Goal: Answer question/provide support

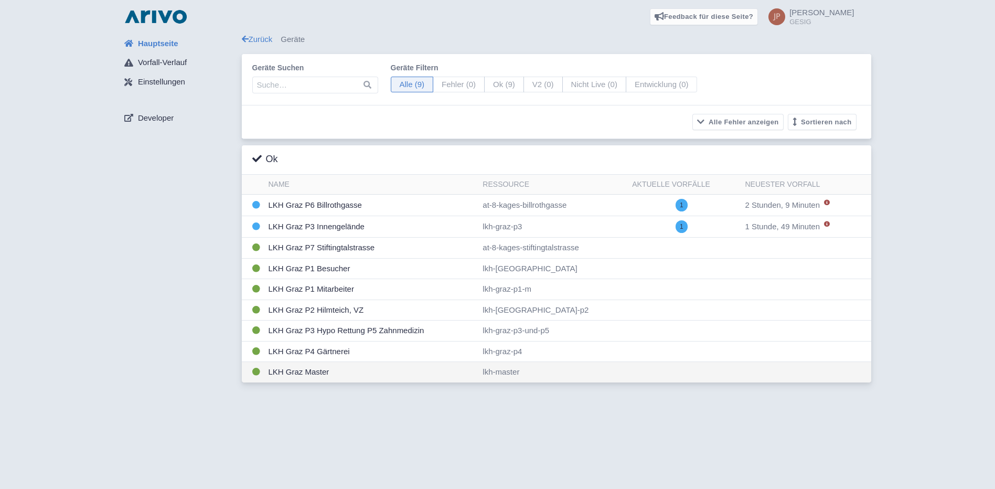
click at [304, 370] on td "LKH Graz Master" at bounding box center [371, 372] width 215 height 20
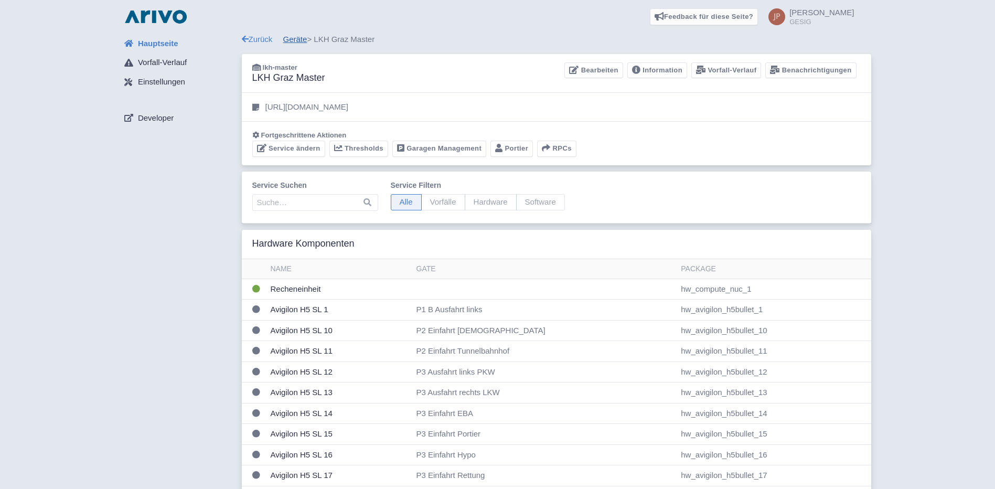
click at [293, 41] on link "Geräte" at bounding box center [295, 39] width 24 height 9
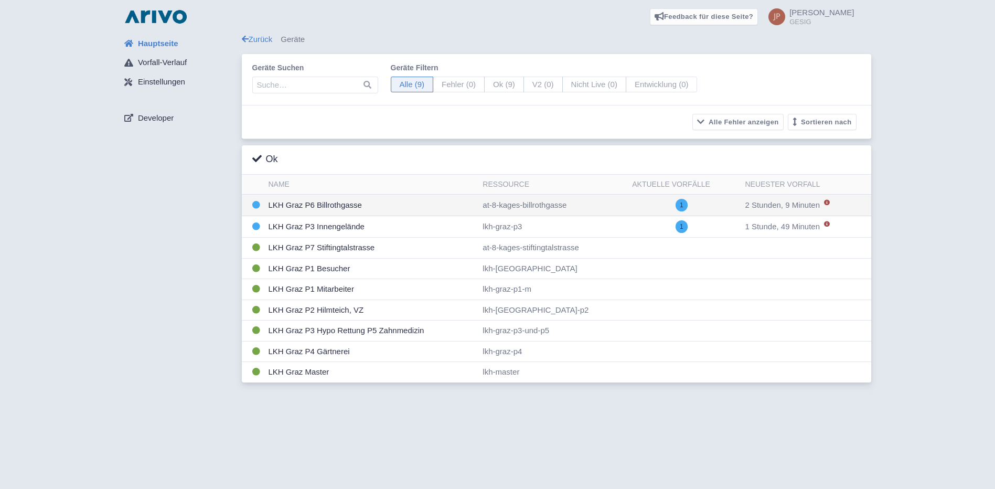
click at [328, 209] on td "LKH Graz P6 Billrothgasse" at bounding box center [371, 206] width 215 height 22
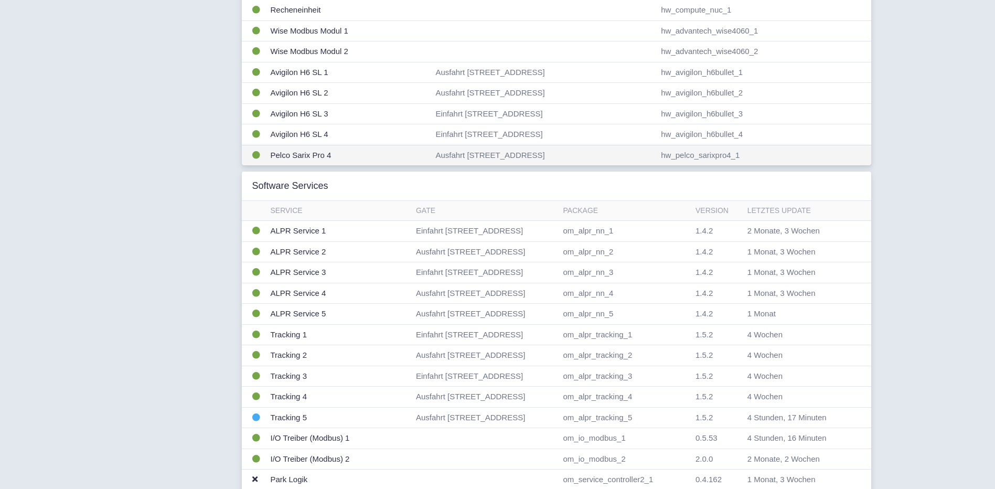
scroll to position [262, 0]
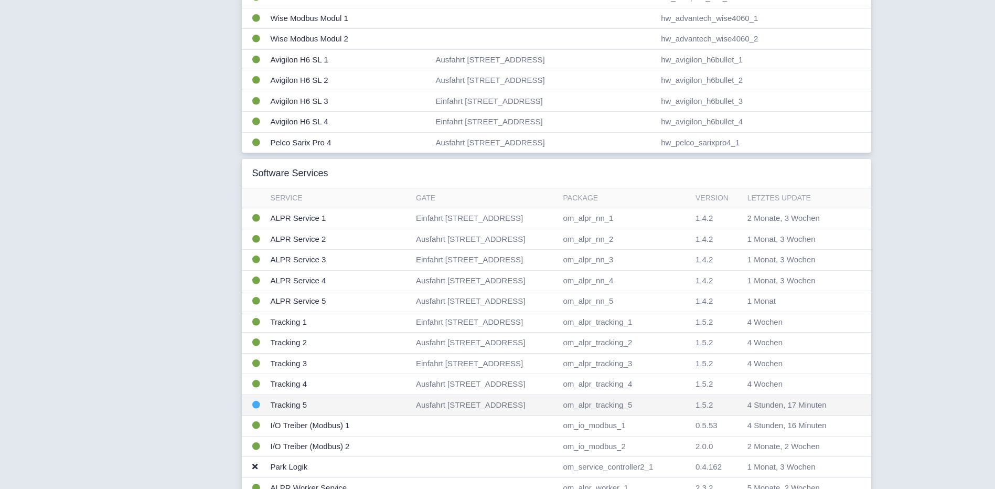
click at [329, 408] on td "Tracking 5" at bounding box center [338, 404] width 145 height 21
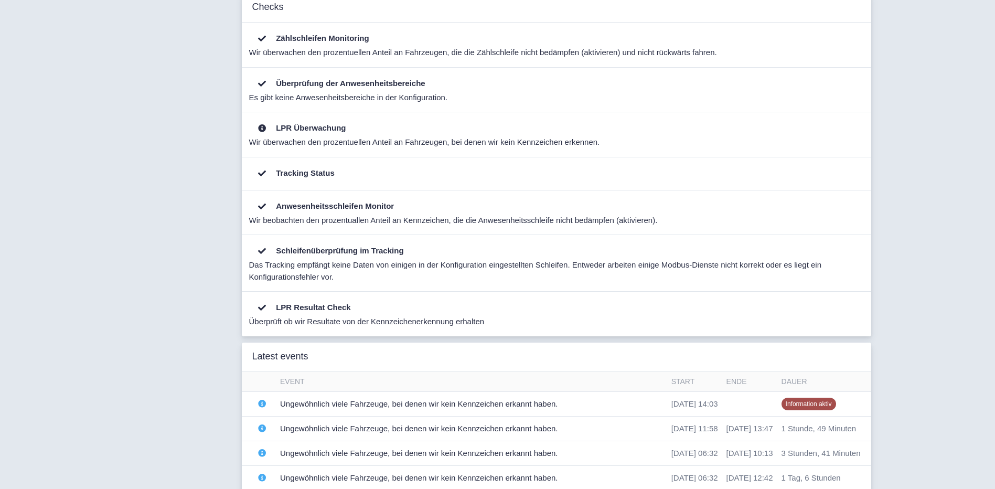
scroll to position [420, 0]
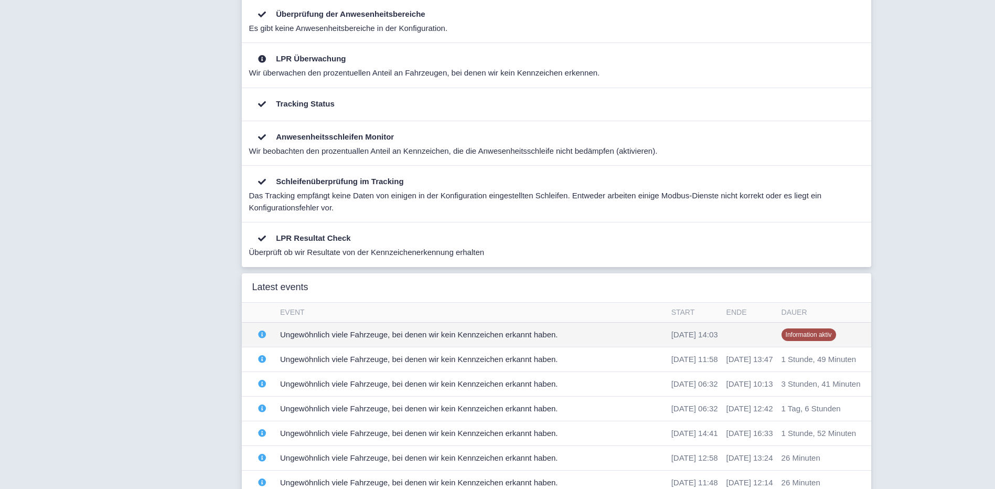
click at [509, 336] on td "Ungewöhnlich viele Fahrzeuge, bei denen wir kein Kennzeichen erkannt haben." at bounding box center [471, 334] width 391 height 25
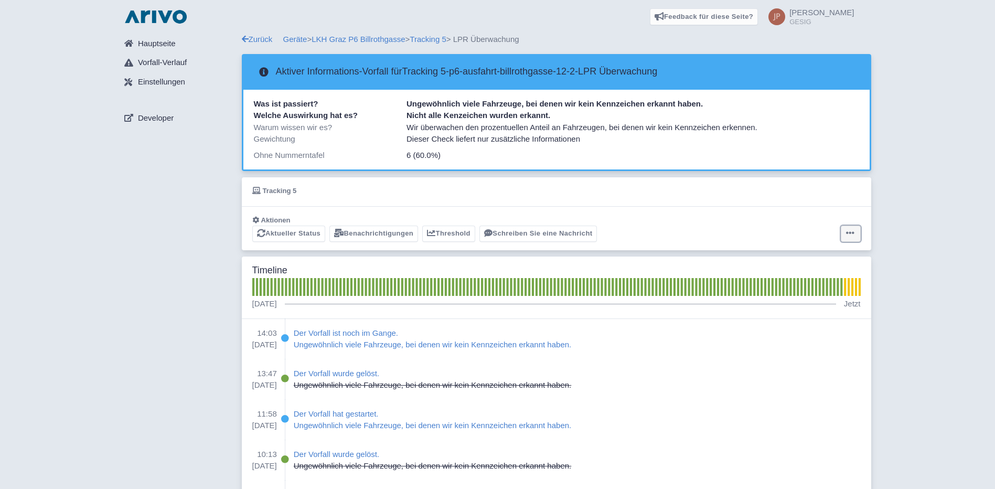
click at [852, 230] on icon at bounding box center [850, 233] width 8 height 8
click at [794, 275] on button "Alarm zurücksetzen" at bounding box center [809, 274] width 104 height 16
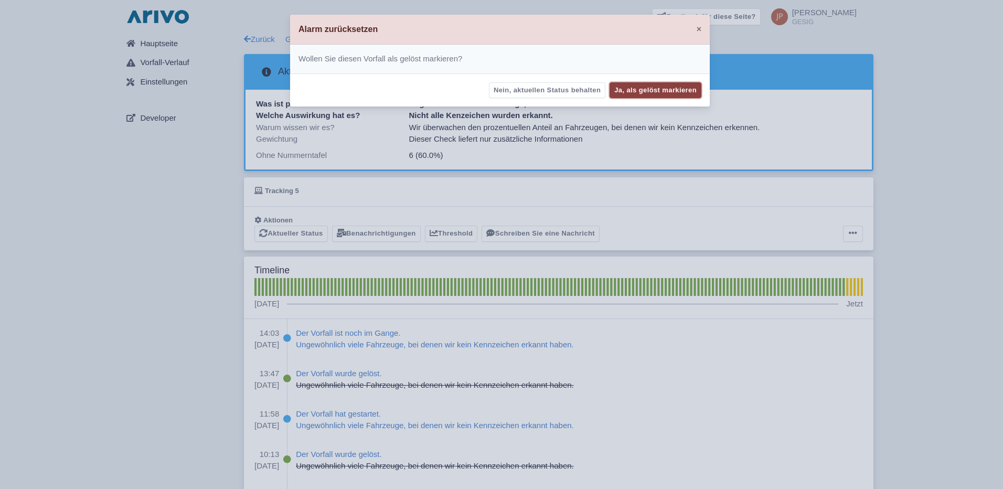
click at [647, 88] on button "Ja, als gelöst markieren" at bounding box center [655, 90] width 92 height 16
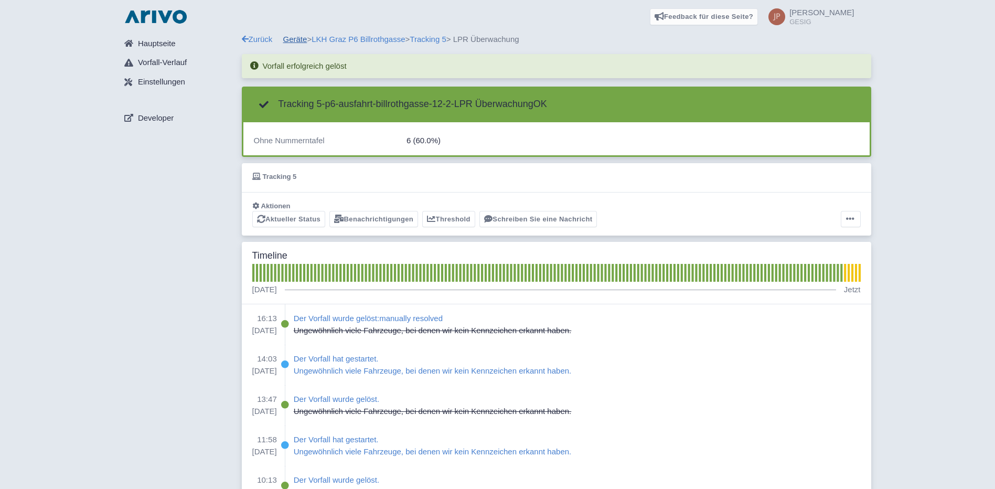
click at [294, 37] on link "Geräte" at bounding box center [295, 39] width 24 height 9
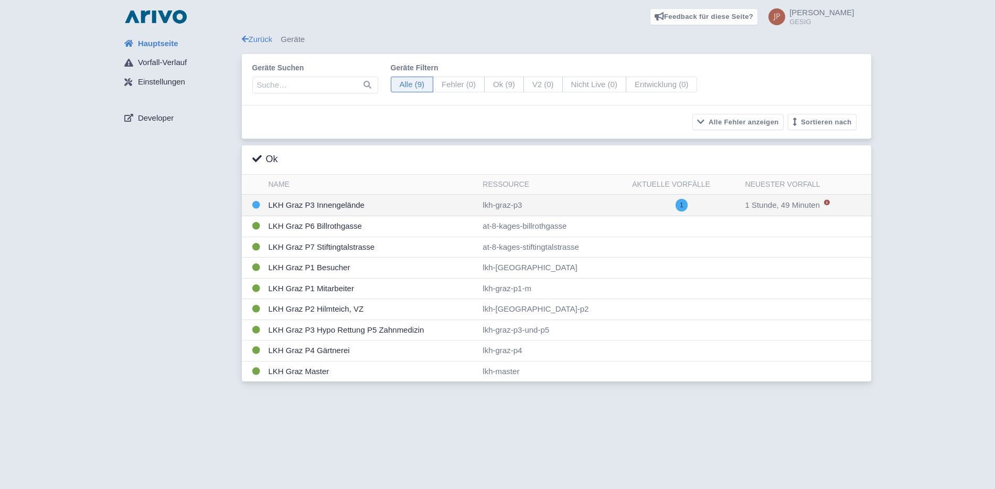
click at [305, 205] on td "LKH Graz P3 Innengelände" at bounding box center [371, 206] width 215 height 22
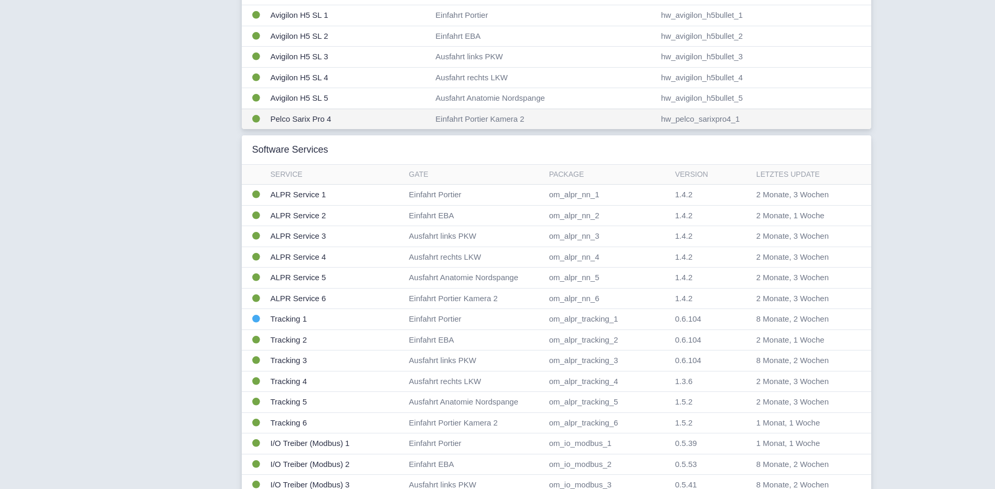
scroll to position [420, 0]
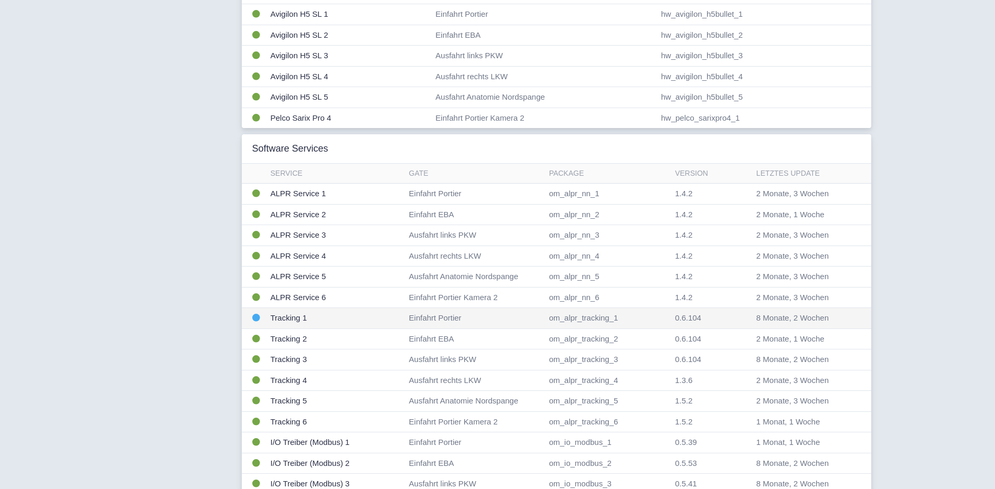
click at [384, 315] on td "Tracking 1" at bounding box center [335, 318] width 138 height 21
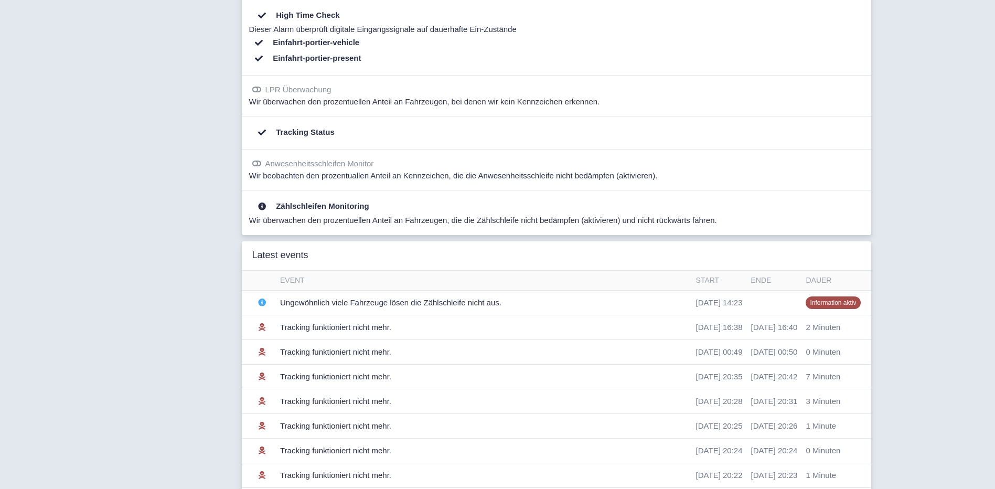
scroll to position [367, 0]
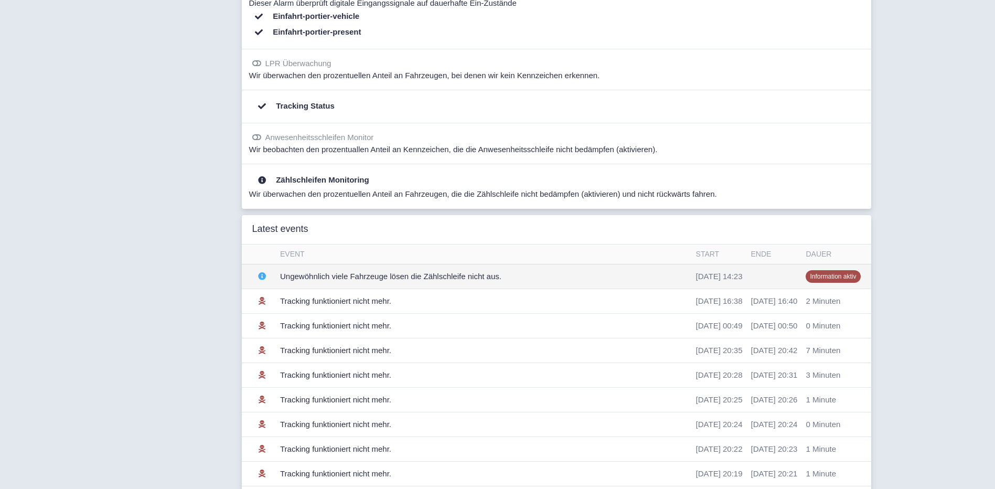
click at [481, 280] on td "Ungewöhnlich viele Fahrzeuge lösen die Zählschleife nicht aus." at bounding box center [484, 276] width 416 height 25
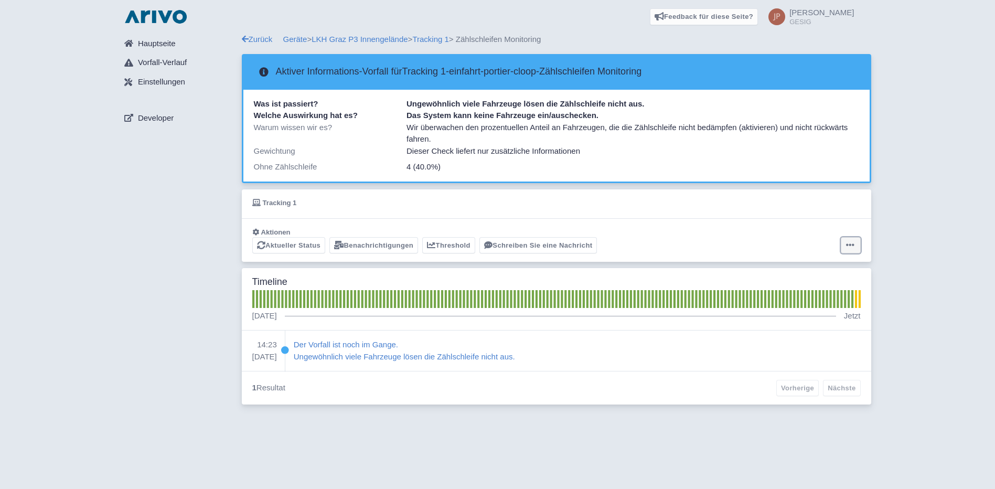
click at [848, 242] on icon at bounding box center [850, 245] width 8 height 8
click at [797, 284] on button "Alarm zurücksetzen" at bounding box center [809, 286] width 104 height 16
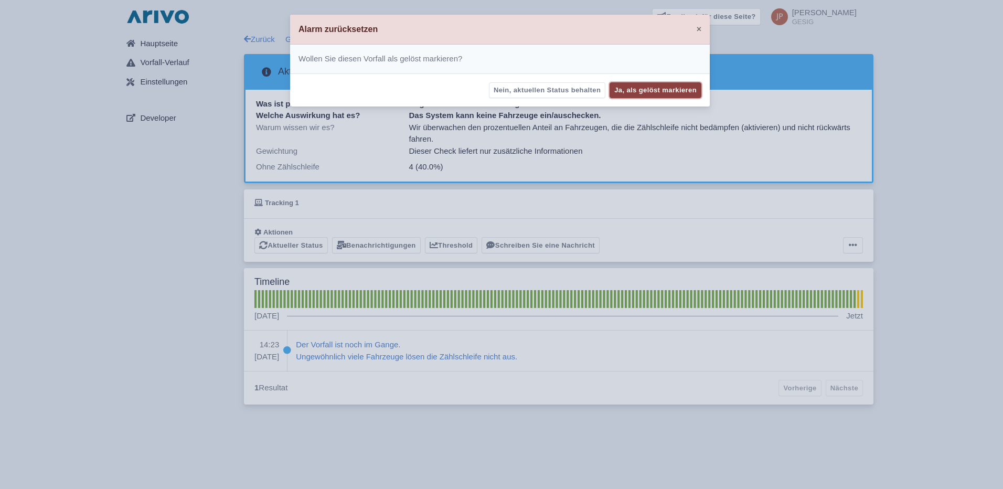
click at [673, 82] on button "Ja, als gelöst markieren" at bounding box center [655, 90] width 92 height 16
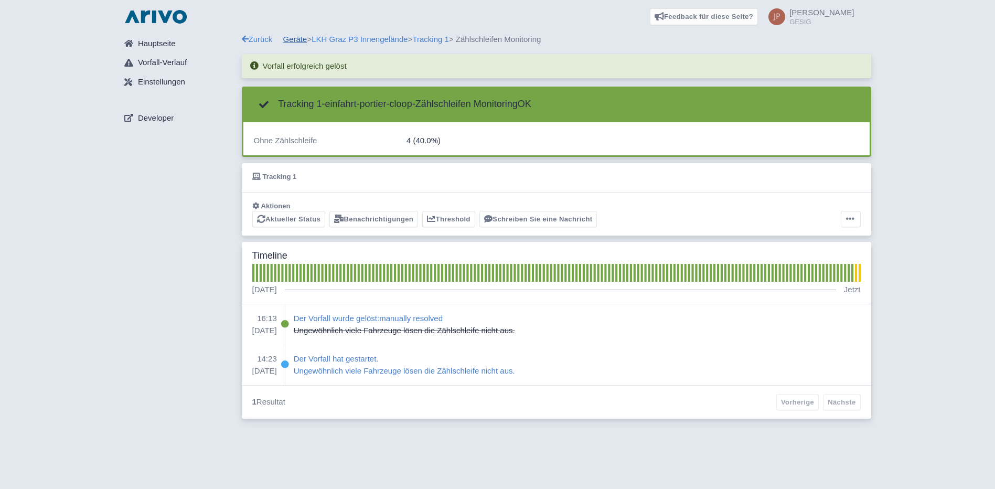
click at [292, 37] on link "Geräte" at bounding box center [295, 39] width 24 height 9
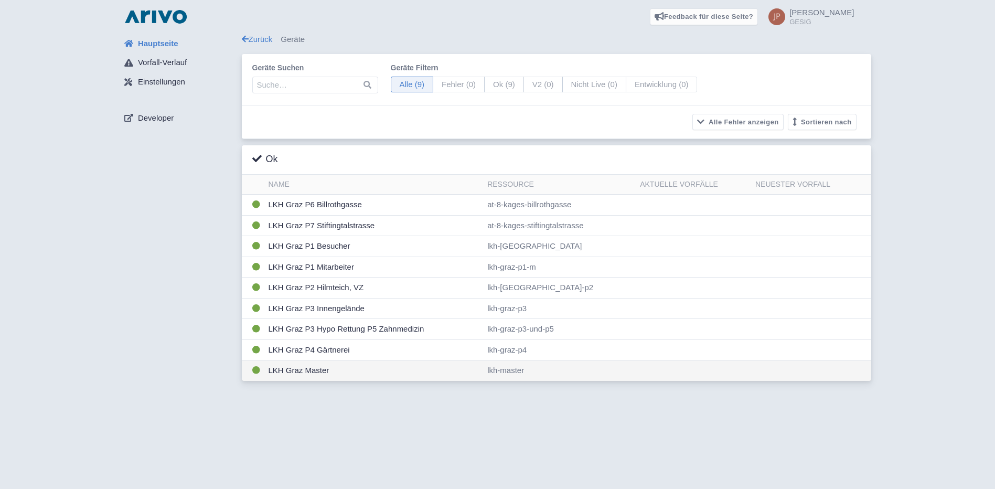
click at [302, 370] on td "LKH Graz Master" at bounding box center [373, 370] width 219 height 20
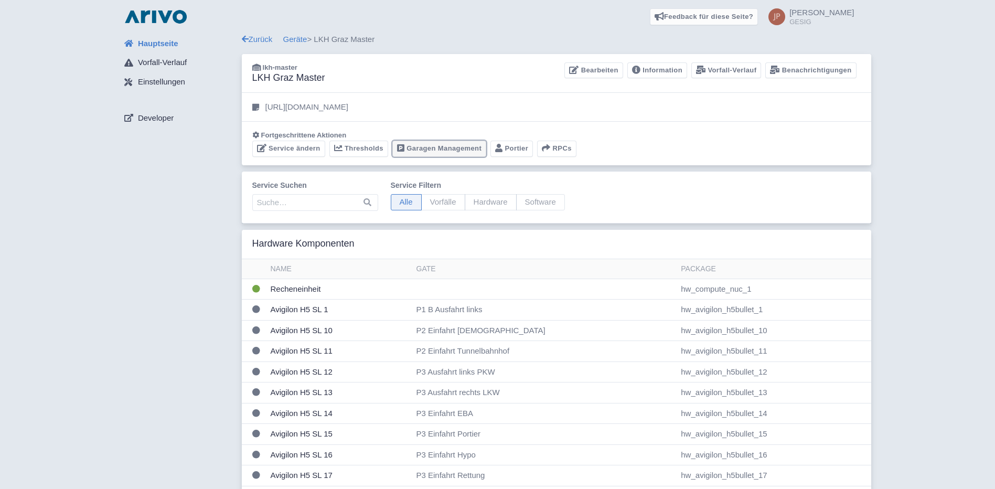
click at [427, 148] on link "Garagen Management" at bounding box center [439, 149] width 94 height 16
